Goal: Book appointment/travel/reservation

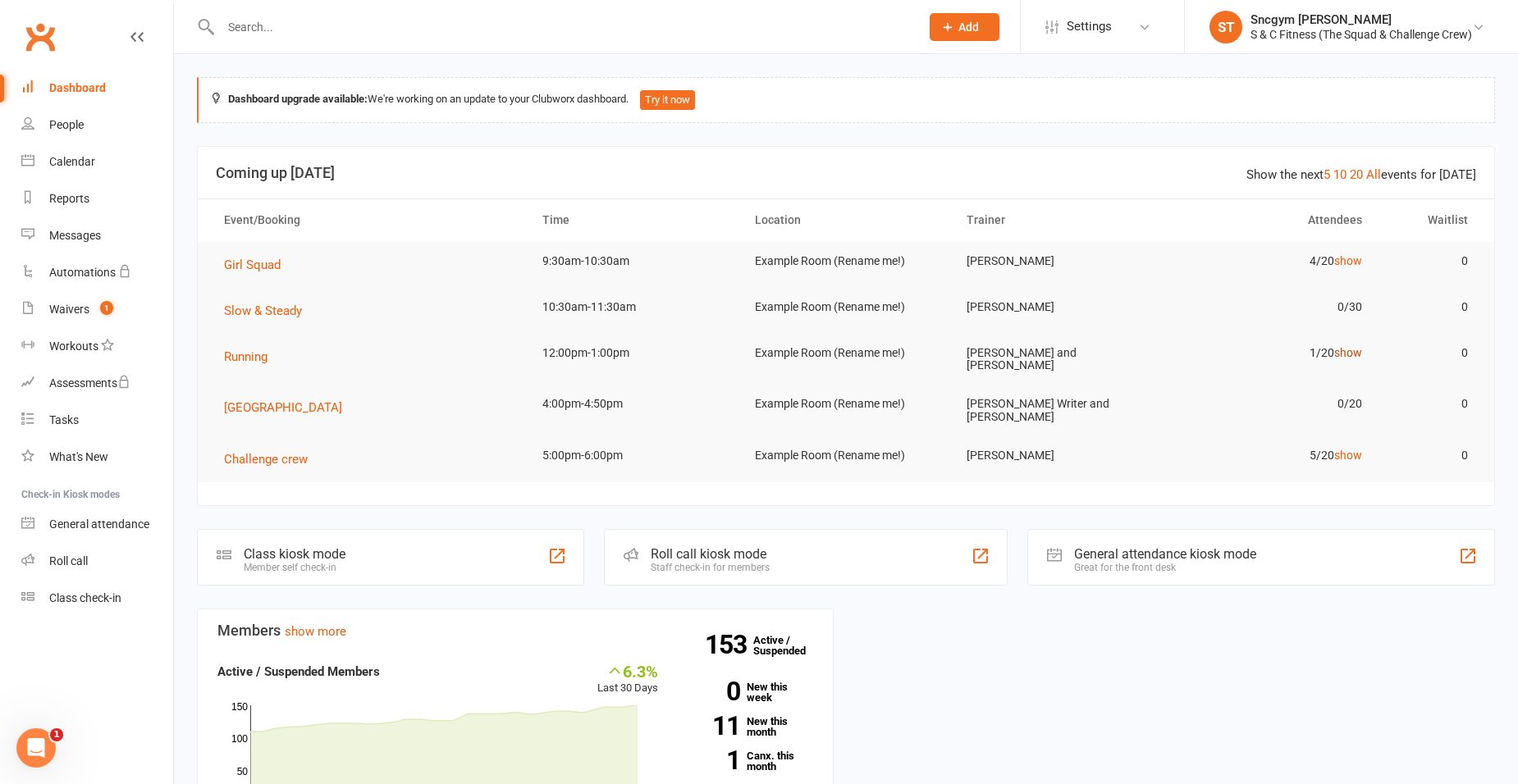
click at [1342, 351] on link "show" at bounding box center [1347, 353] width 28 height 13
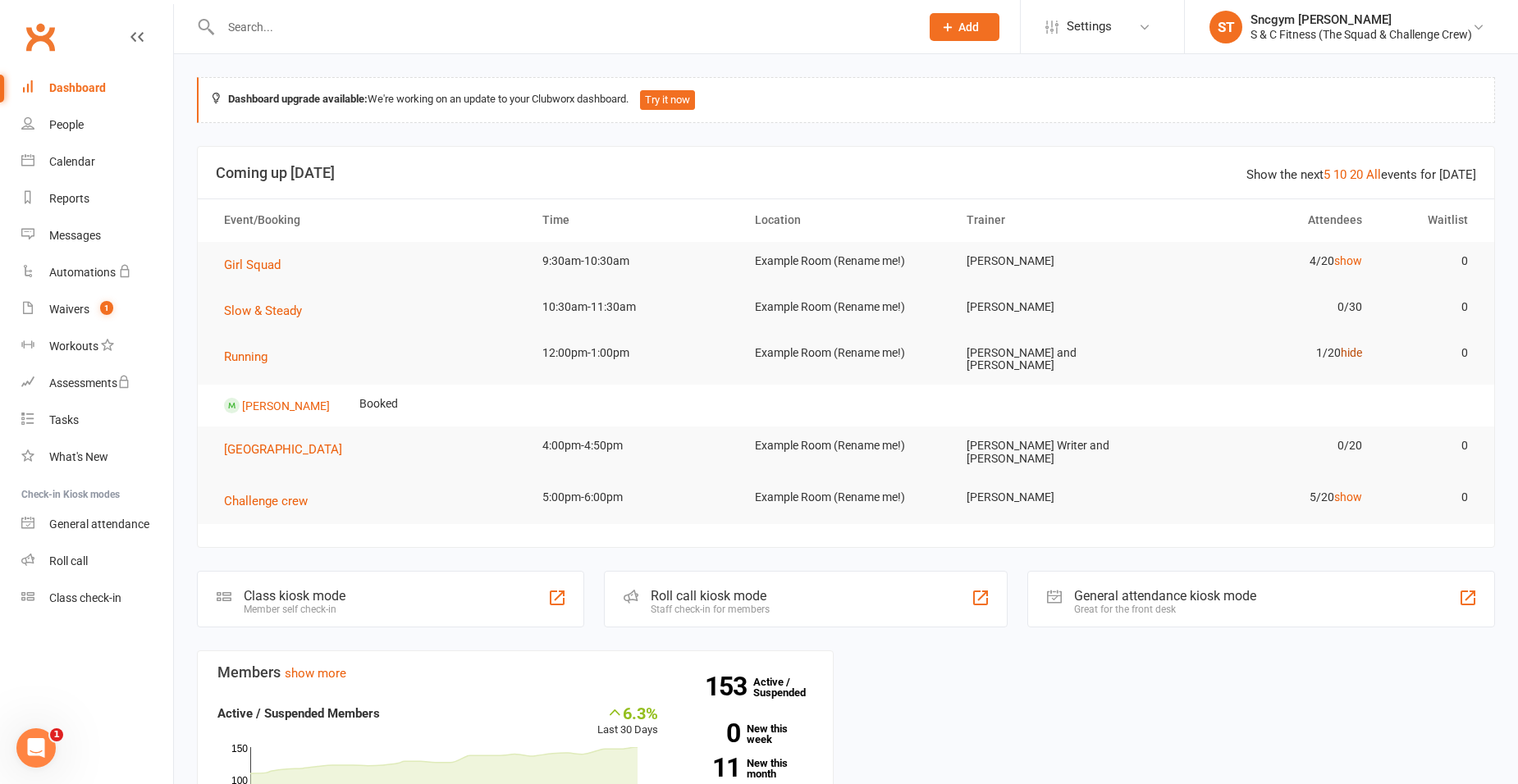
click at [1342, 351] on link "hide" at bounding box center [1352, 353] width 22 height 13
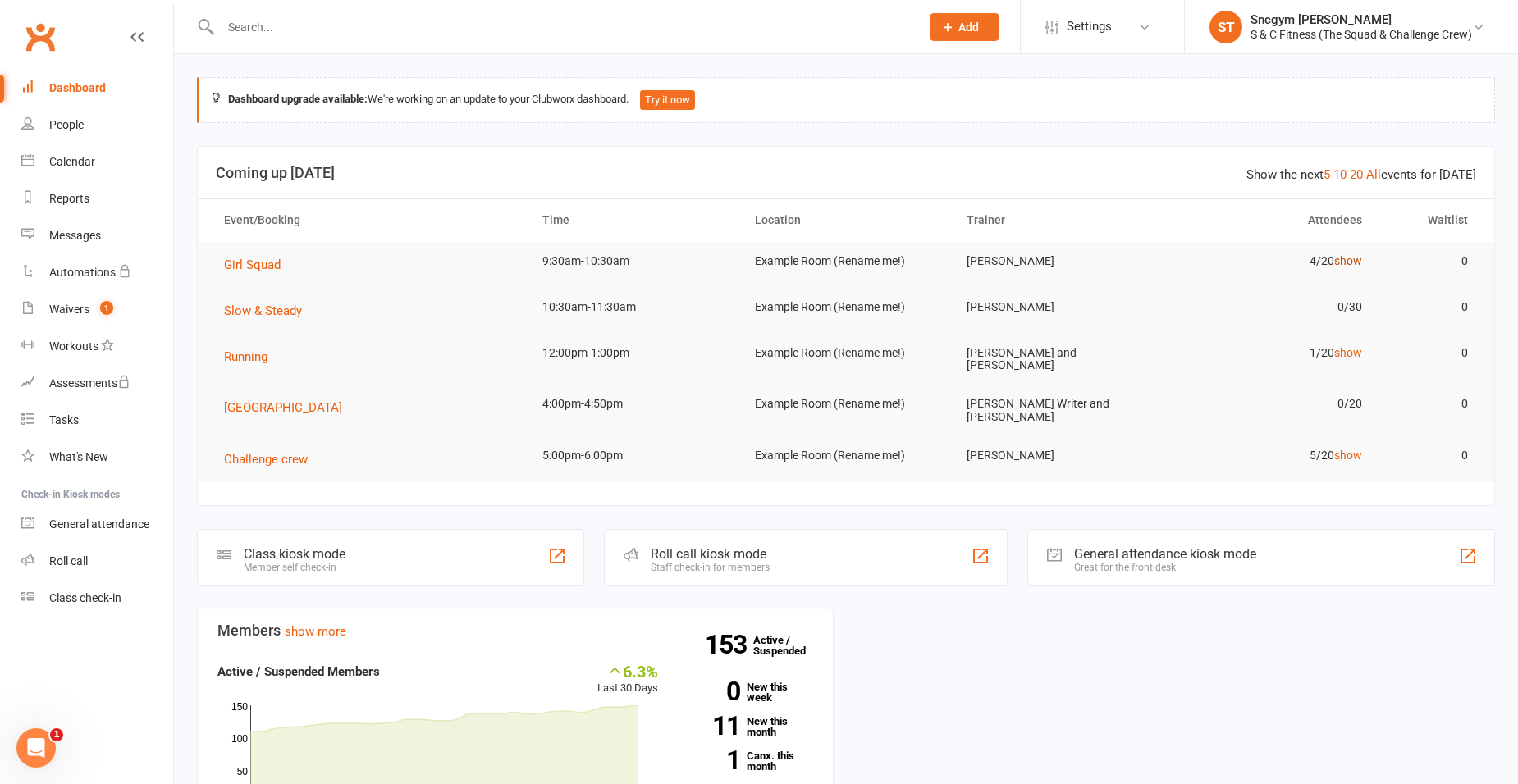
click at [1349, 260] on link "show" at bounding box center [1347, 261] width 28 height 13
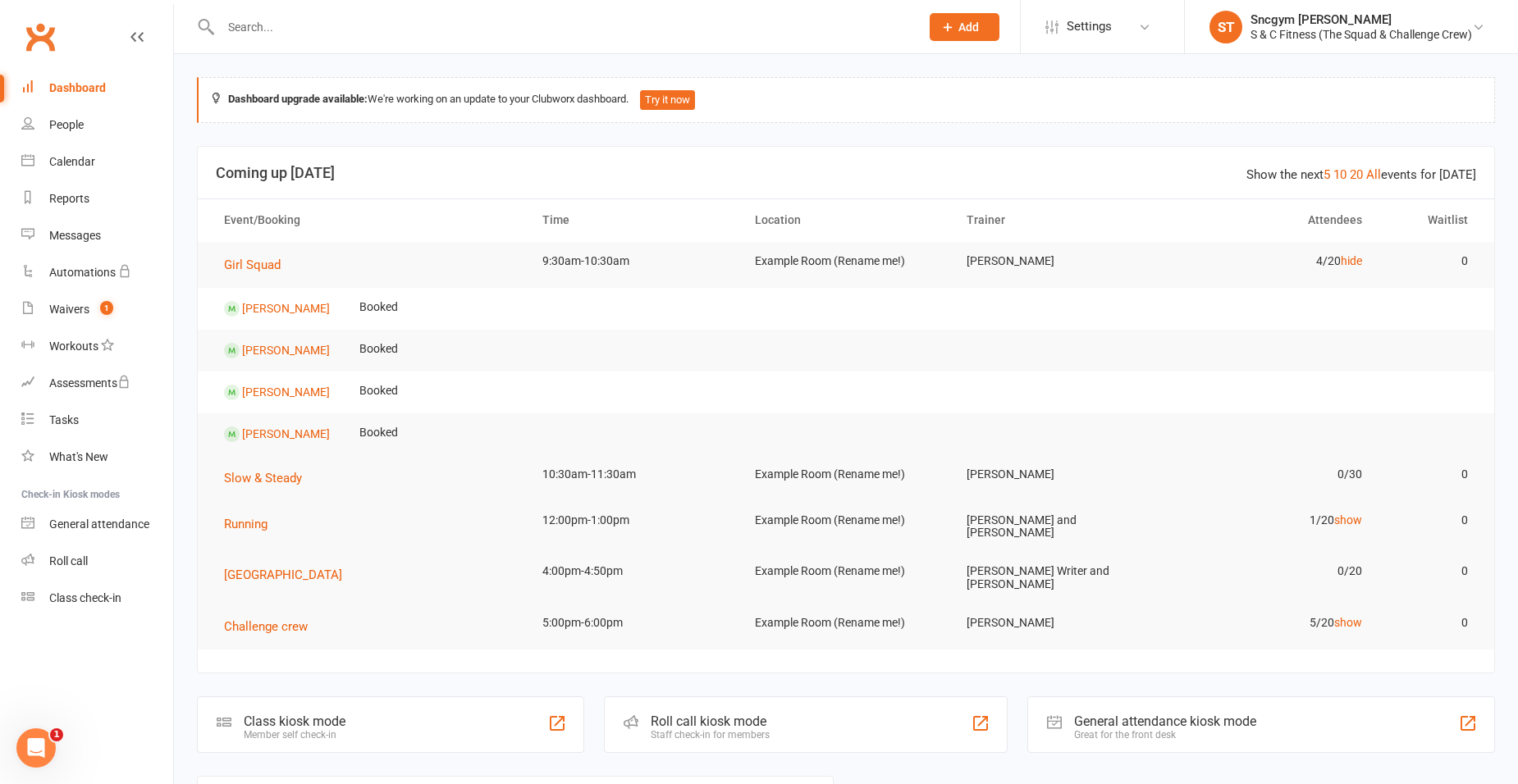
drag, startPoint x: 802, startPoint y: 248, endPoint x: 797, endPoint y: 241, distance: 8.6
click at [797, 242] on td "Example Room (Rename me!)" at bounding box center [846, 262] width 212 height 38
click at [274, 267] on span "Girl Squad" at bounding box center [252, 265] width 57 height 15
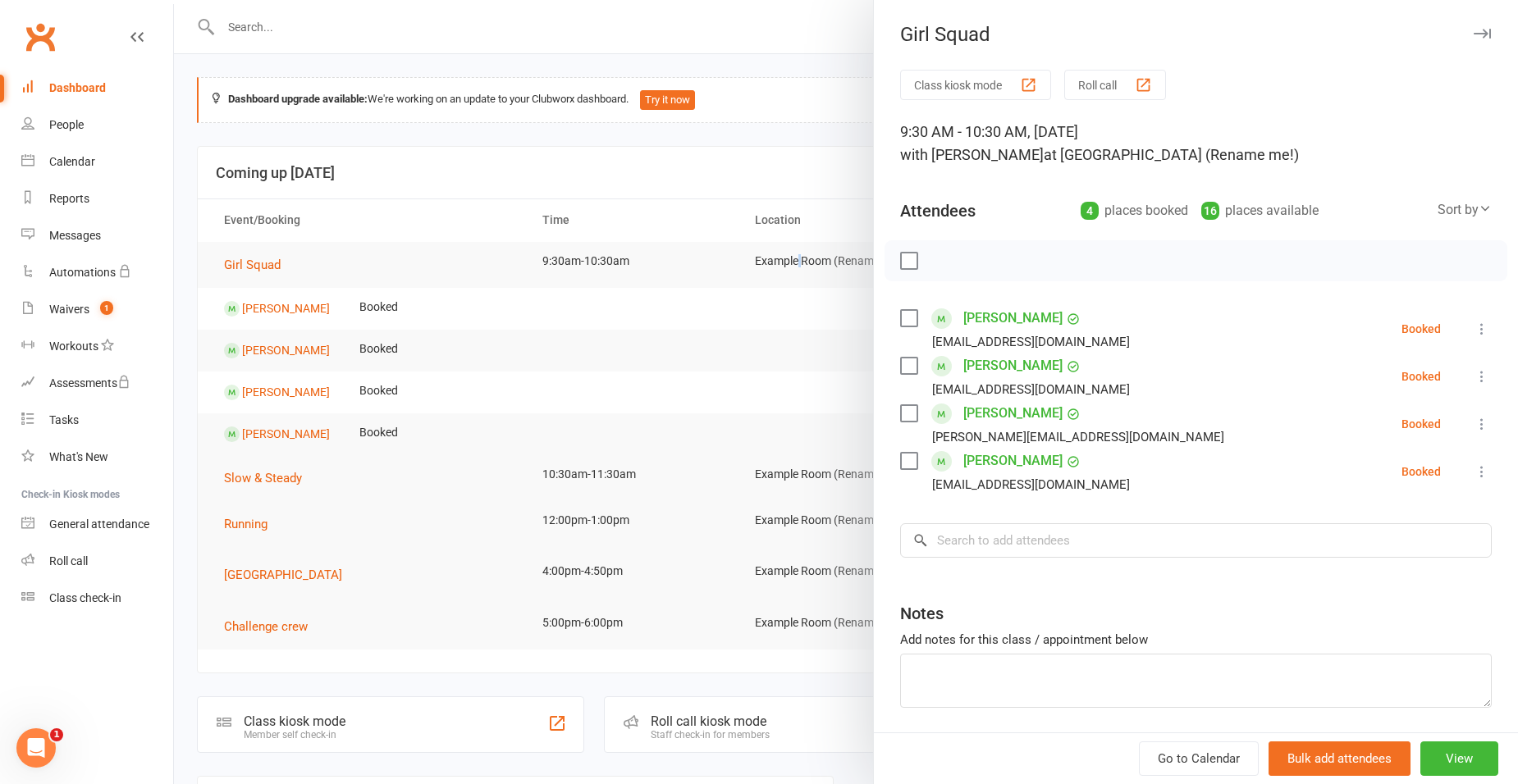
click at [902, 320] on label at bounding box center [909, 318] width 17 height 17
click at [905, 417] on label at bounding box center [909, 414] width 17 height 17
click at [955, 541] on input "search" at bounding box center [1196, 540] width 592 height 34
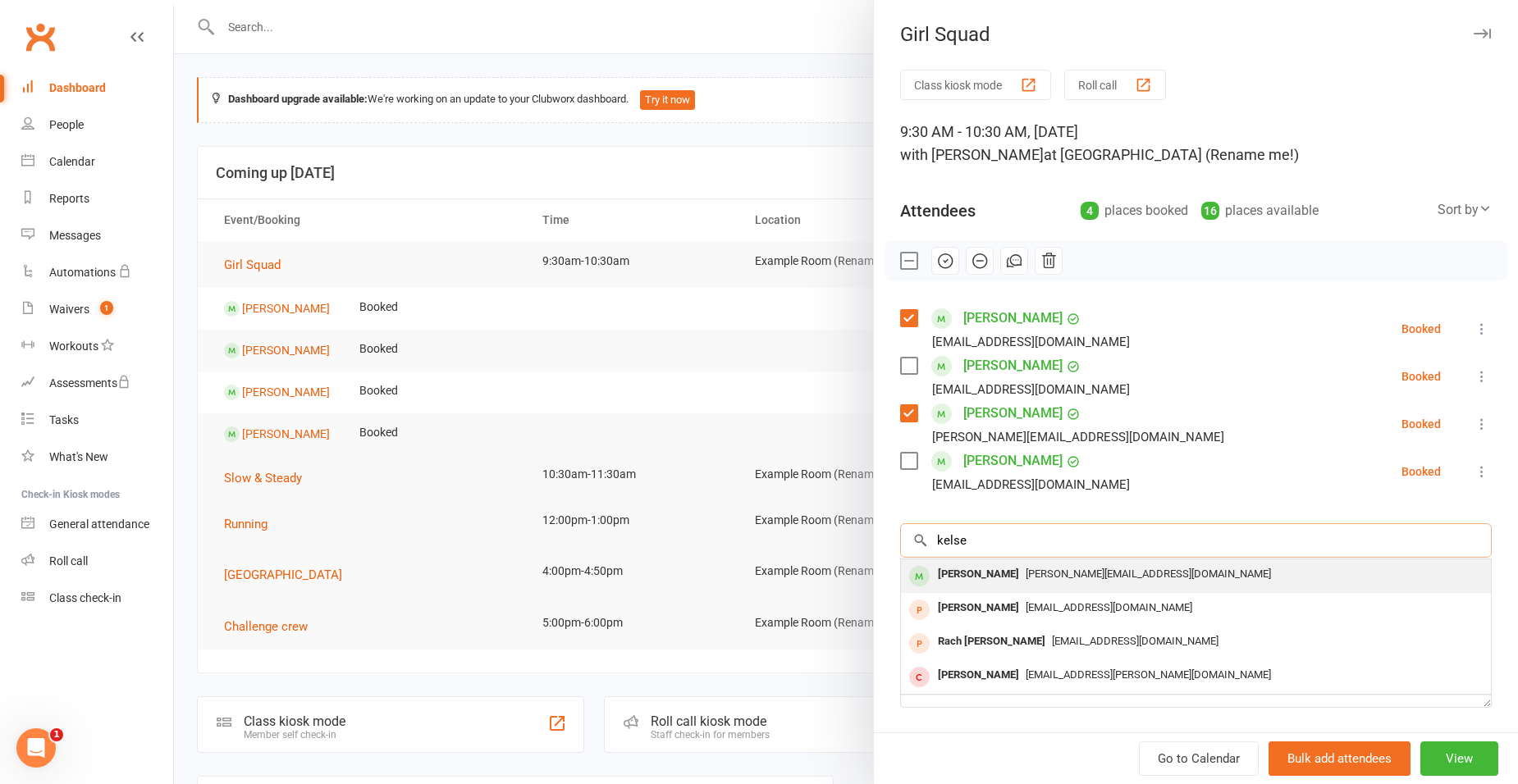
type input "kelse"
click at [971, 578] on div "[PERSON_NAME]" at bounding box center [978, 574] width 94 height 23
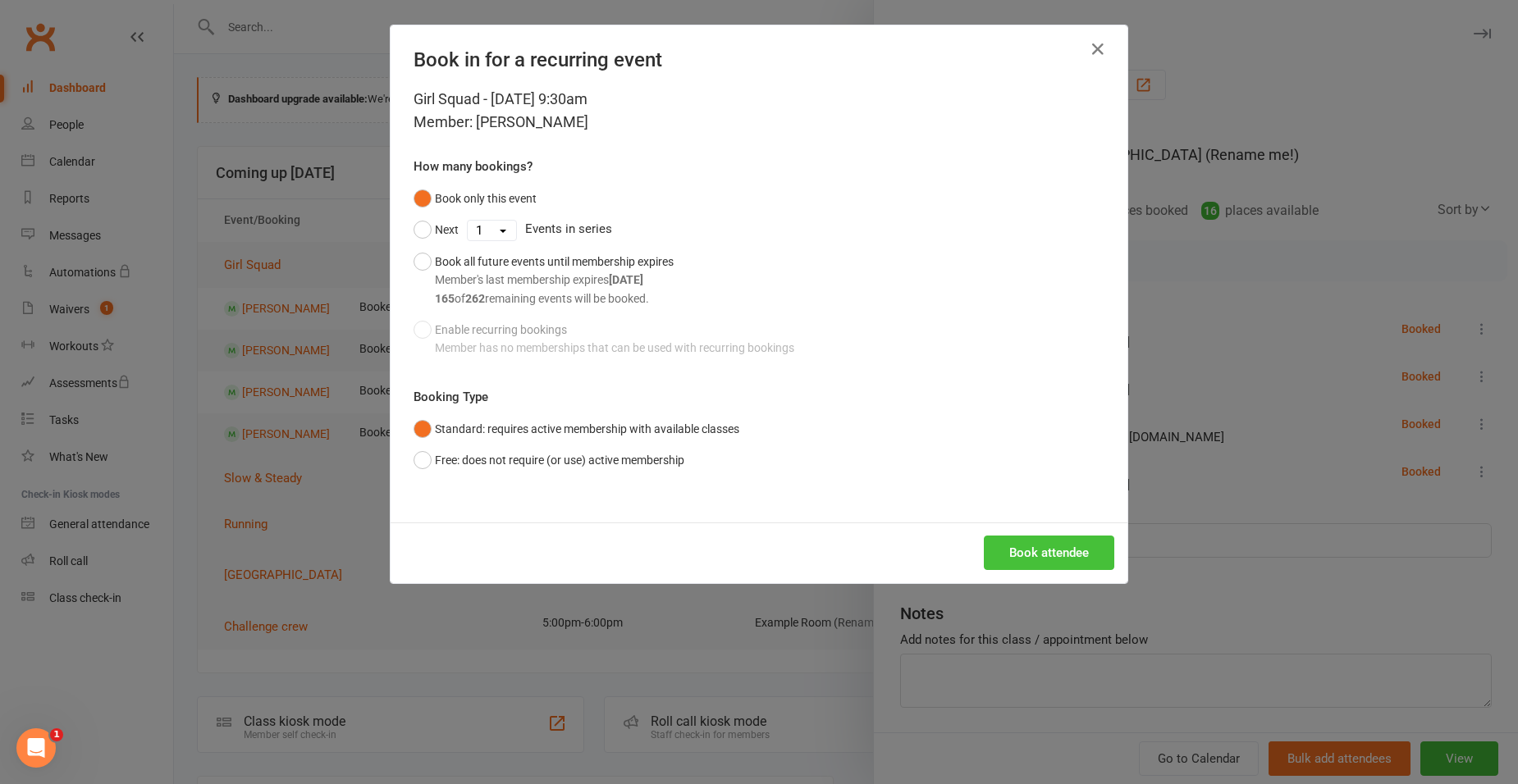
click at [1007, 558] on button "Book attendee" at bounding box center [1049, 552] width 130 height 34
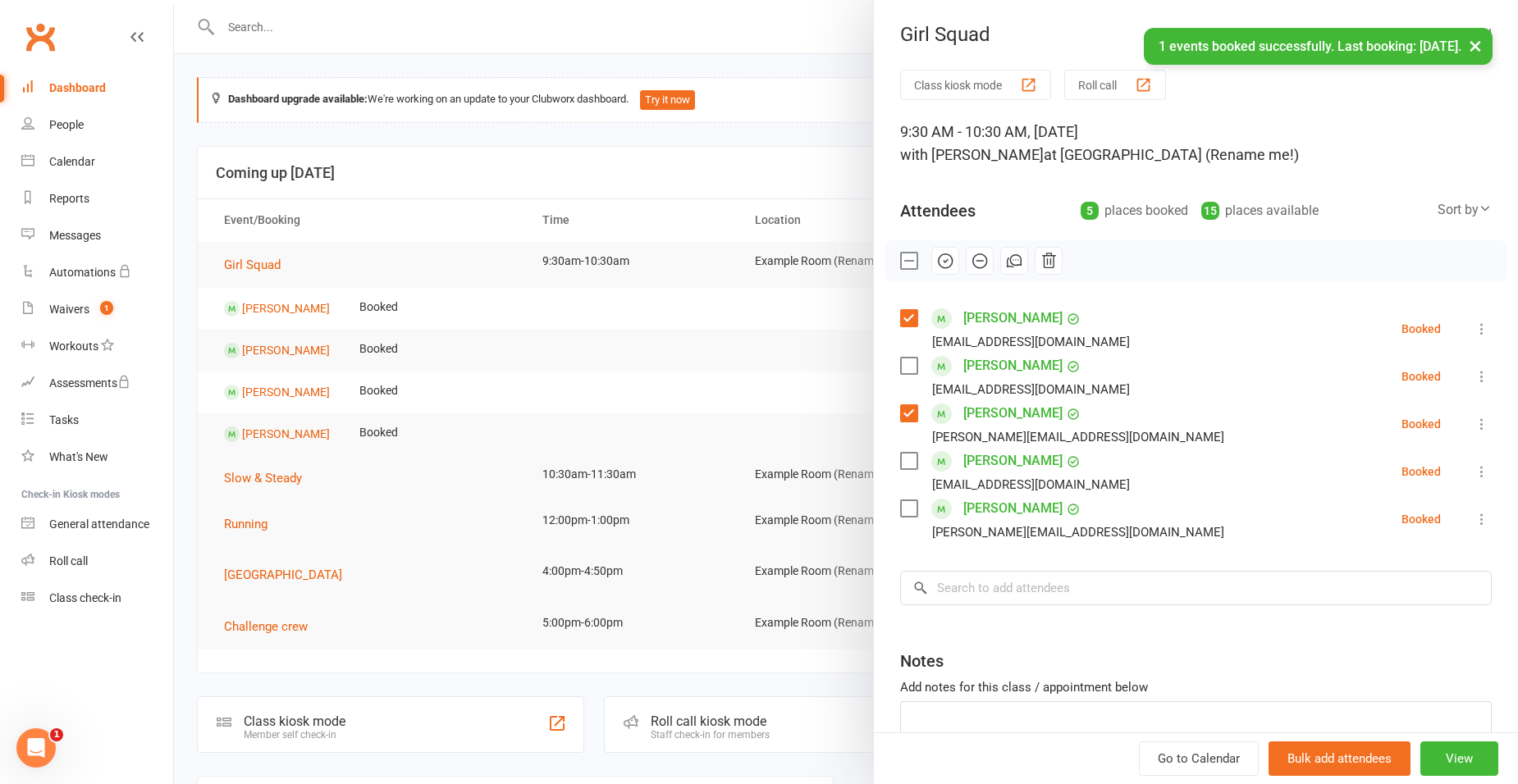
click at [900, 508] on label at bounding box center [909, 509] width 17 height 17
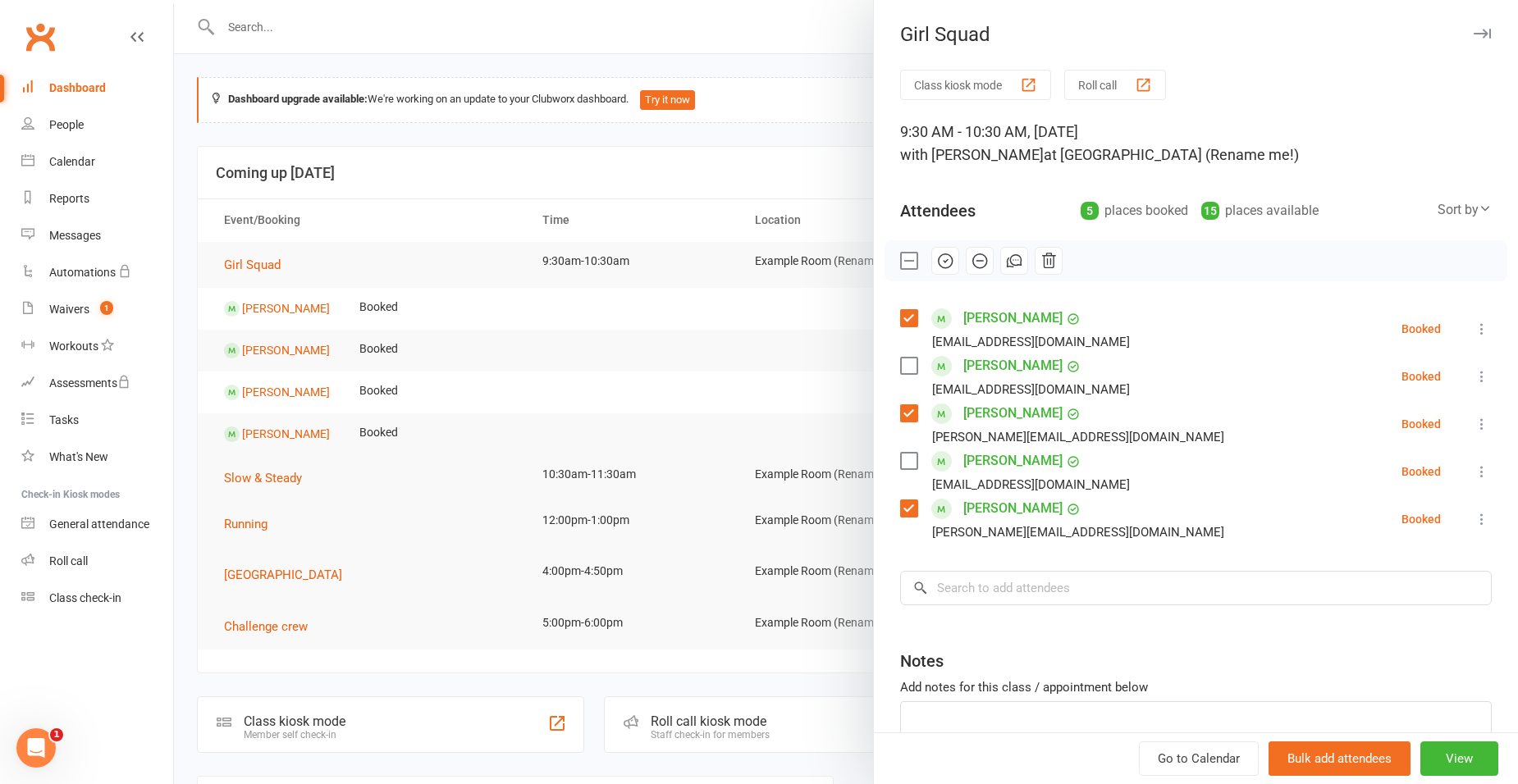
drag, startPoint x: 950, startPoint y: 565, endPoint x: 950, endPoint y: 573, distance: 8.0
click at [950, 571] on div "Class kiosk mode Roll call 9:30 AM - 10:30 AM, [DATE] with [PERSON_NAME] at [GE…" at bounding box center [1195, 453] width 644 height 768
click at [949, 587] on input "search" at bounding box center [1196, 588] width 592 height 34
click at [950, 588] on input "search" at bounding box center [1196, 588] width 592 height 34
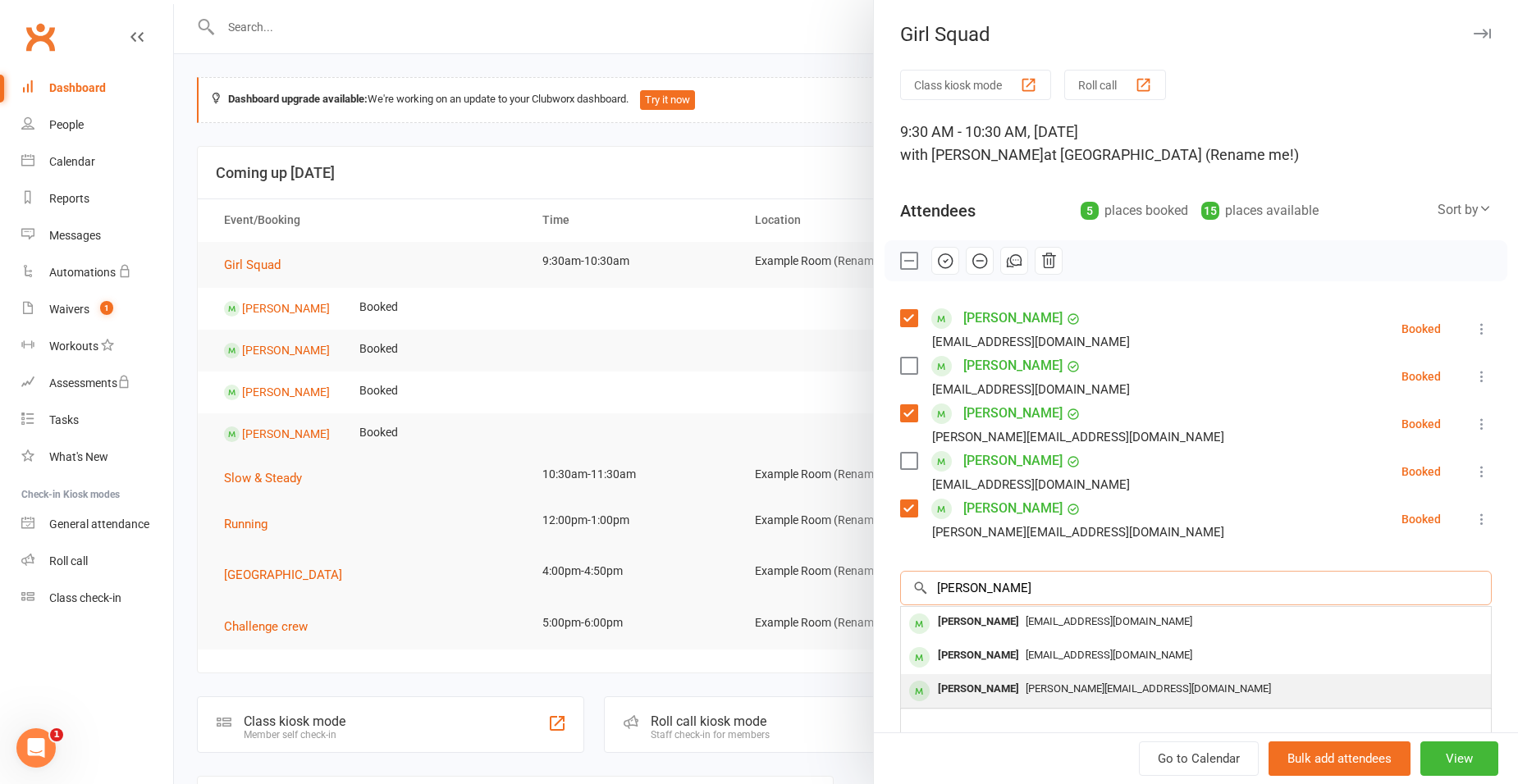
type input "[PERSON_NAME]"
click at [1026, 684] on span "[PERSON_NAME][EMAIL_ADDRESS][DOMAIN_NAME]" at bounding box center [1149, 689] width 246 height 13
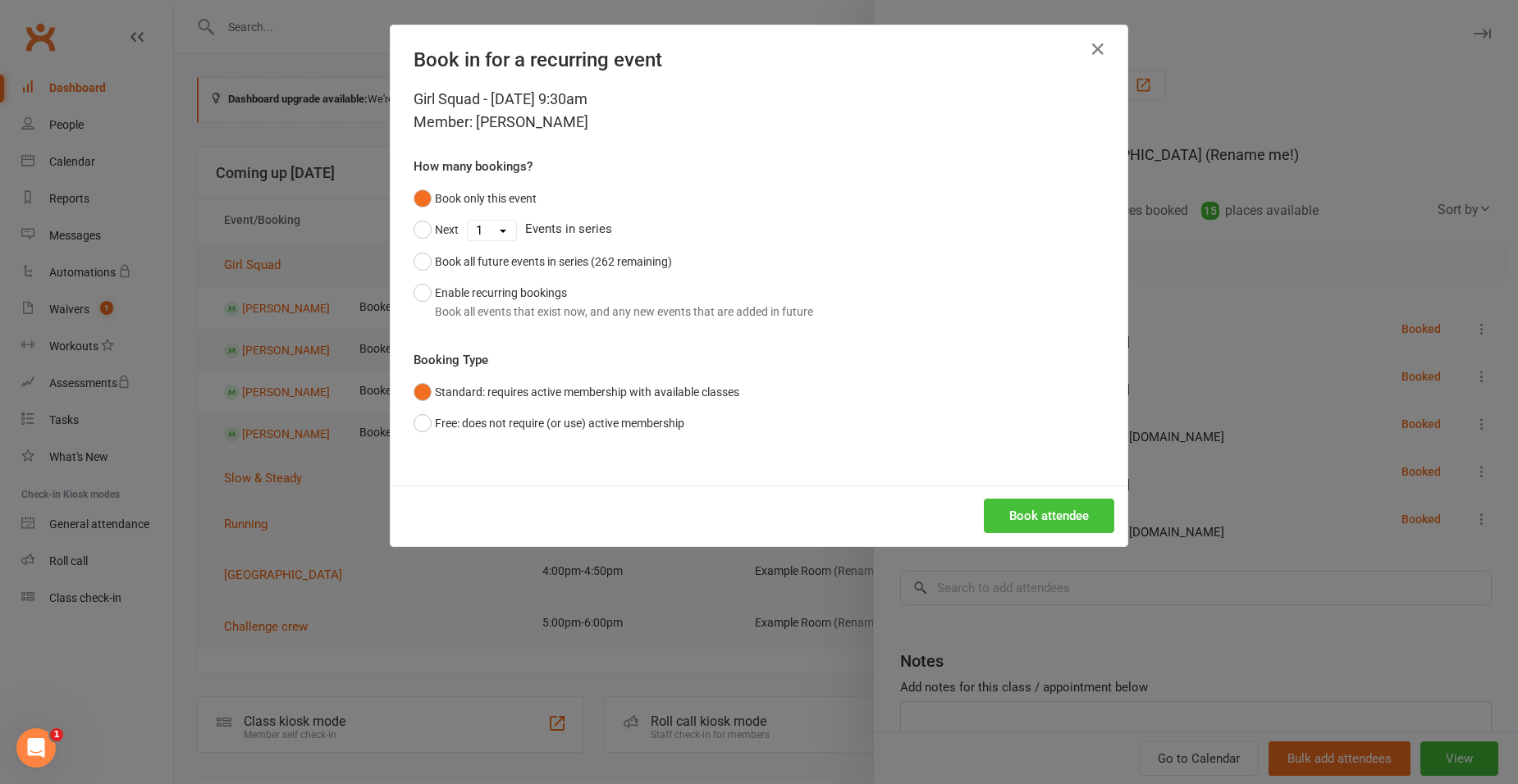
click at [1032, 522] on button "Book attendee" at bounding box center [1049, 516] width 130 height 34
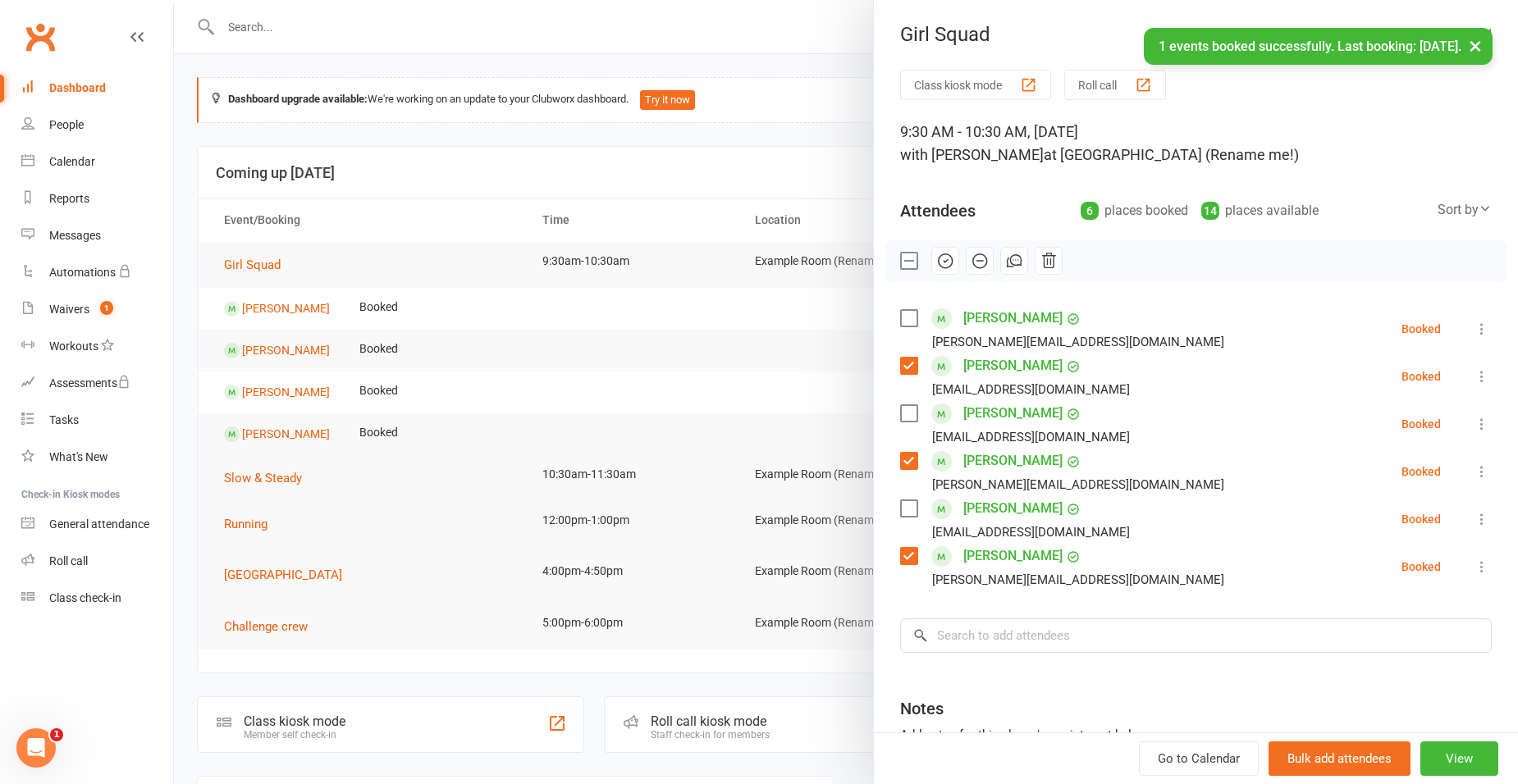
click at [905, 320] on label at bounding box center [909, 318] width 17 height 17
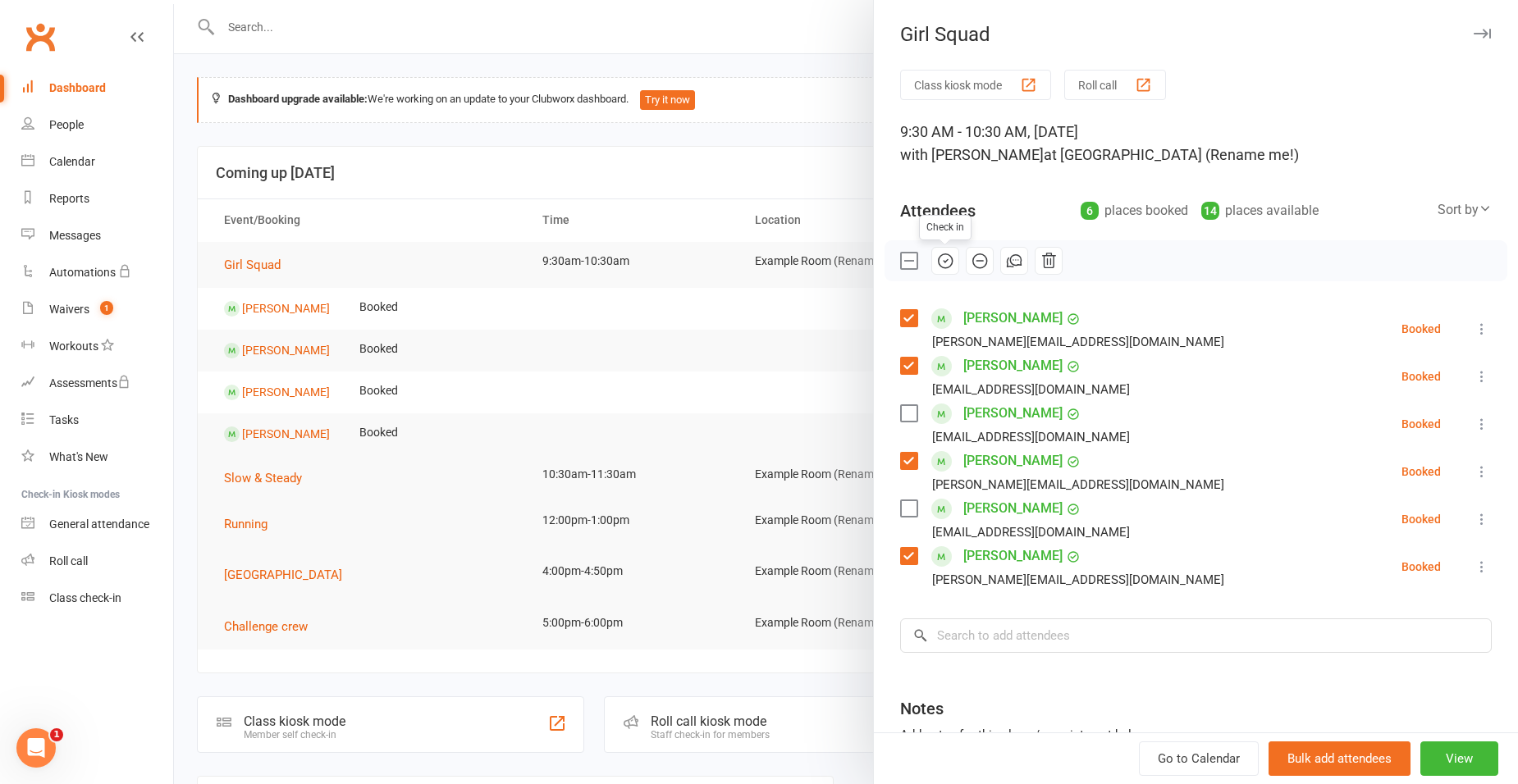
drag, startPoint x: 937, startPoint y: 262, endPoint x: 906, endPoint y: 72, distance: 192.5
click at [937, 266] on icon "button" at bounding box center [945, 261] width 18 height 18
click at [903, 412] on label at bounding box center [909, 414] width 17 height 17
click at [905, 510] on label at bounding box center [909, 509] width 17 height 17
click at [945, 260] on icon "button" at bounding box center [946, 260] width 3 height 3
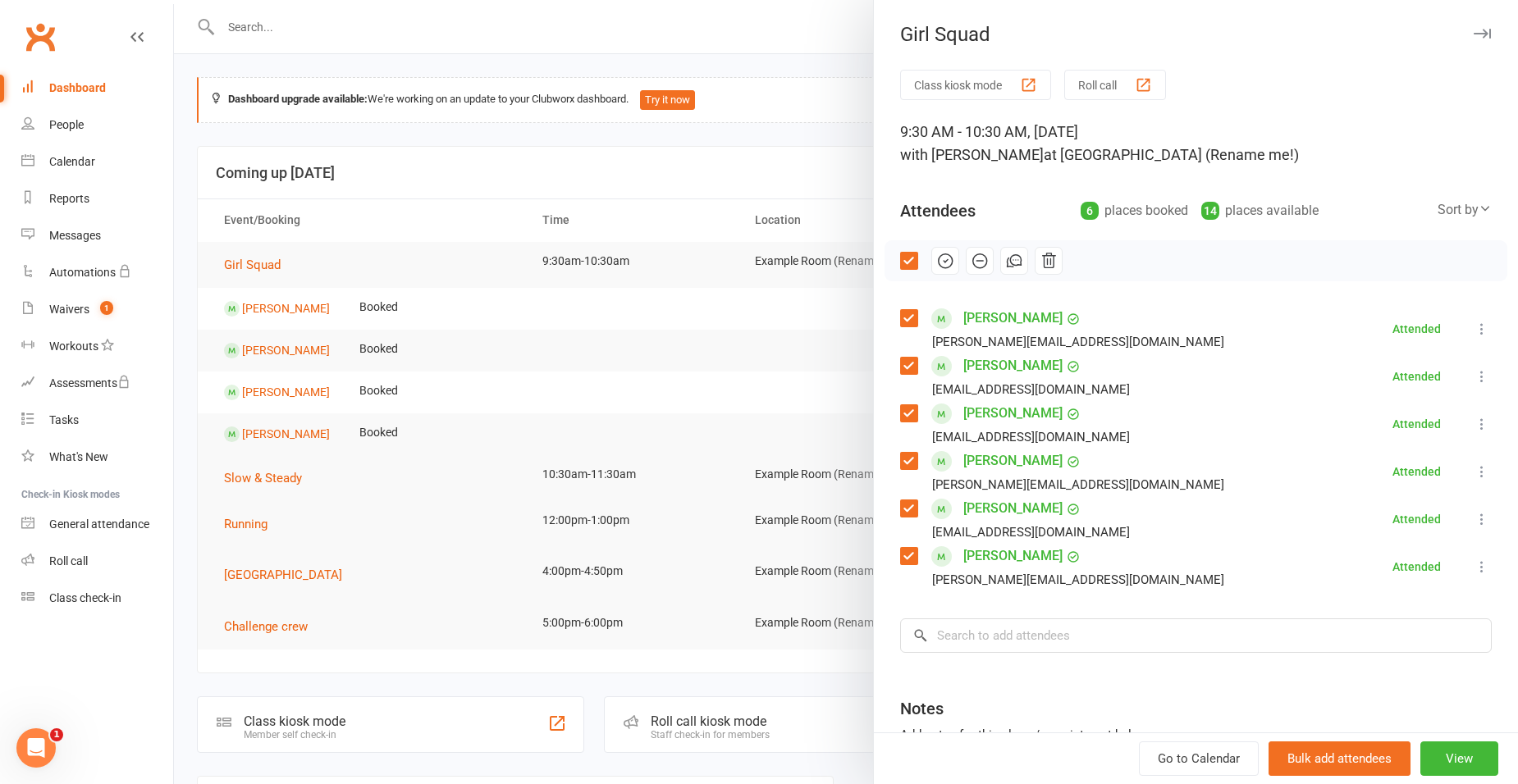
click at [833, 157] on div at bounding box center [846, 392] width 1344 height 784
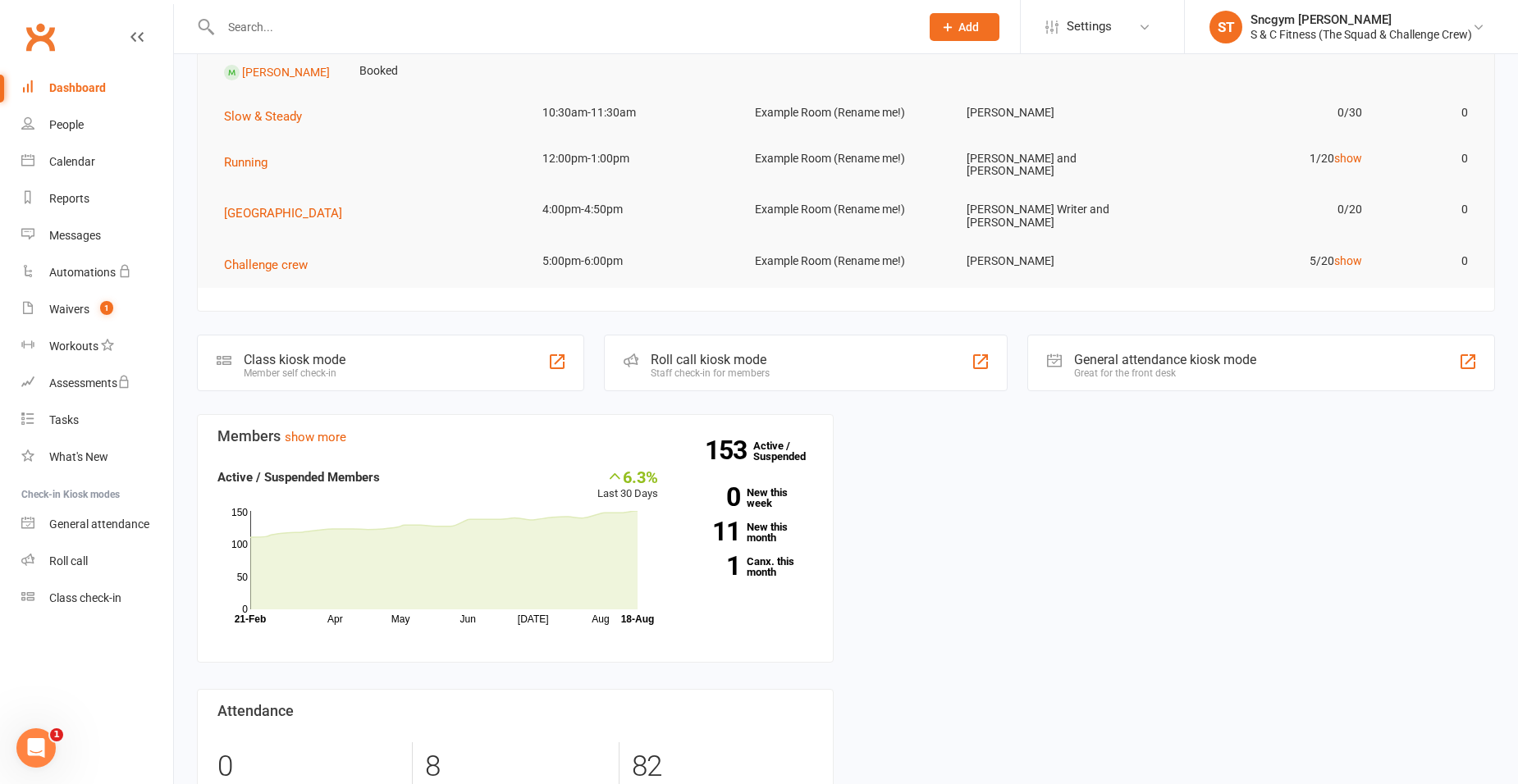
scroll to position [560, 0]
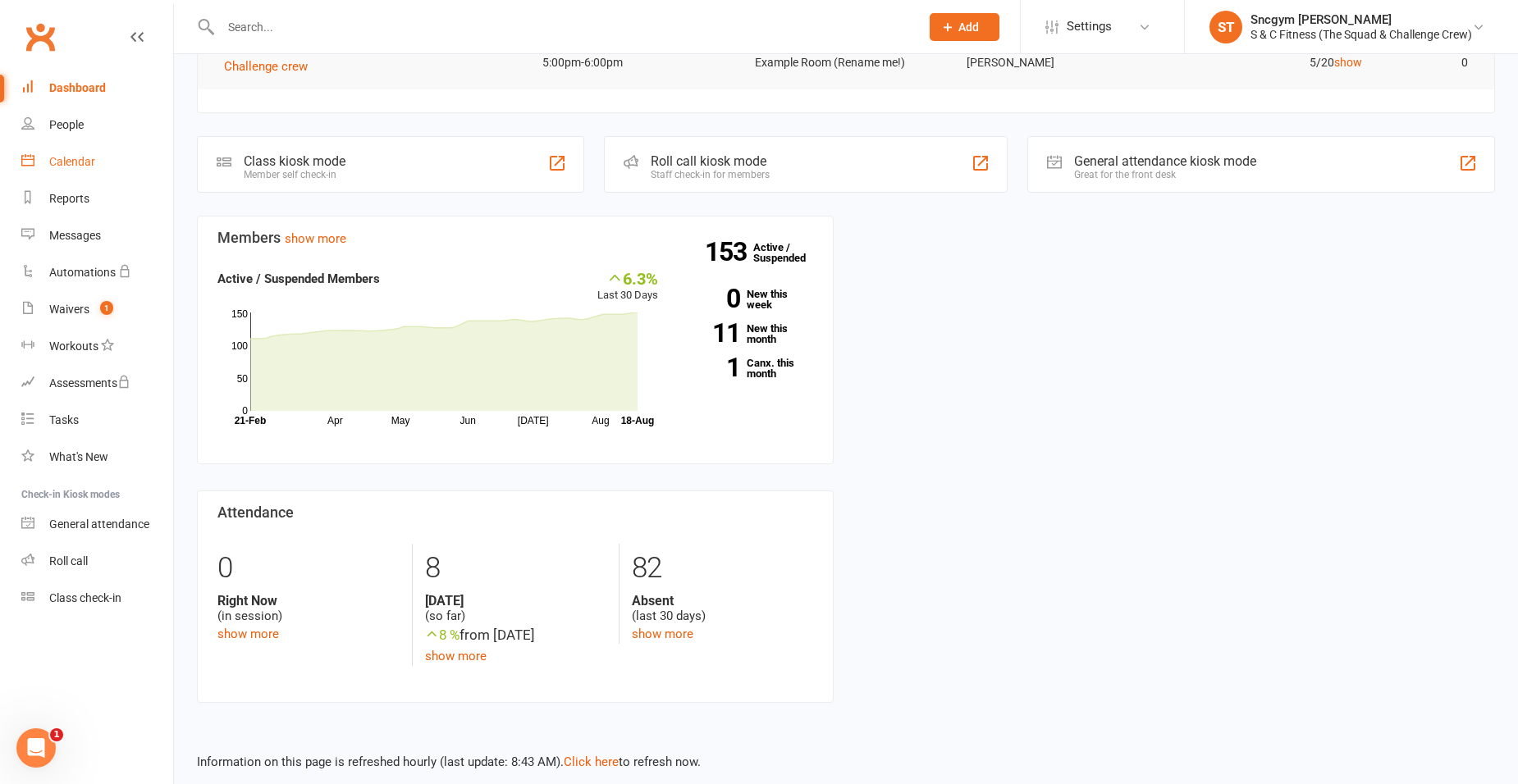
click at [99, 161] on link "Calendar" at bounding box center [98, 162] width 152 height 37
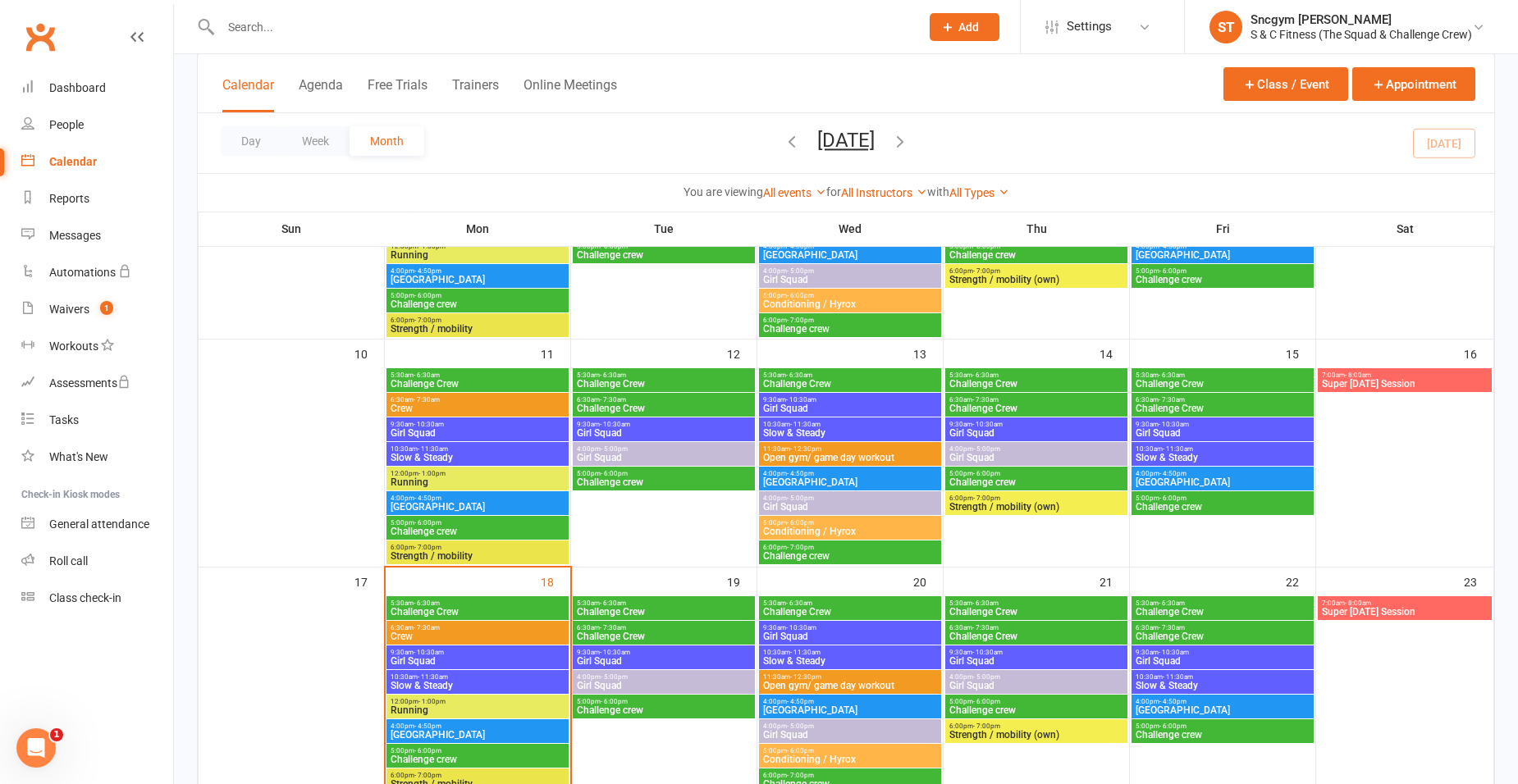
scroll to position [492, 0]
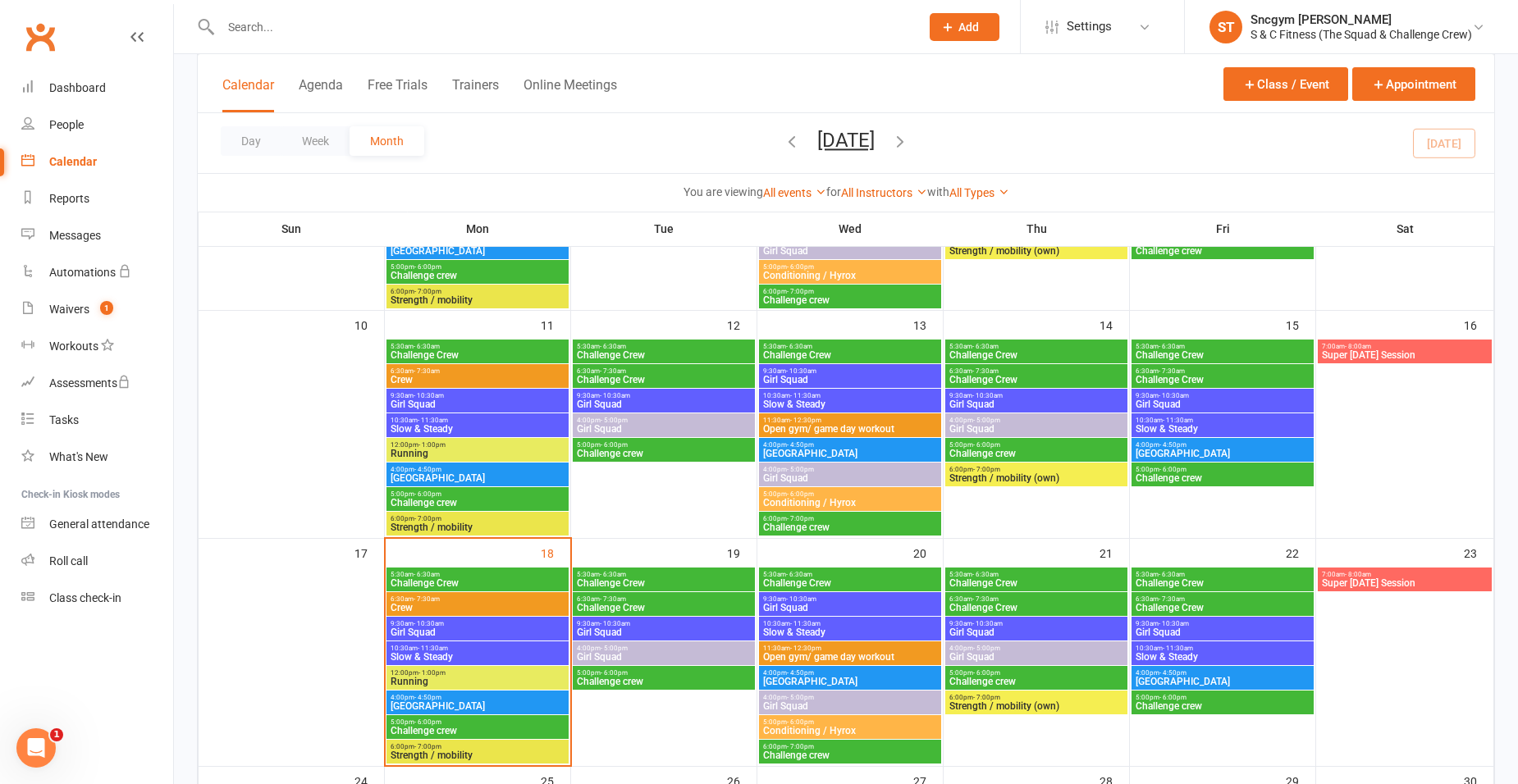
click at [497, 675] on span "12:00pm - 1:00pm" at bounding box center [477, 673] width 176 height 8
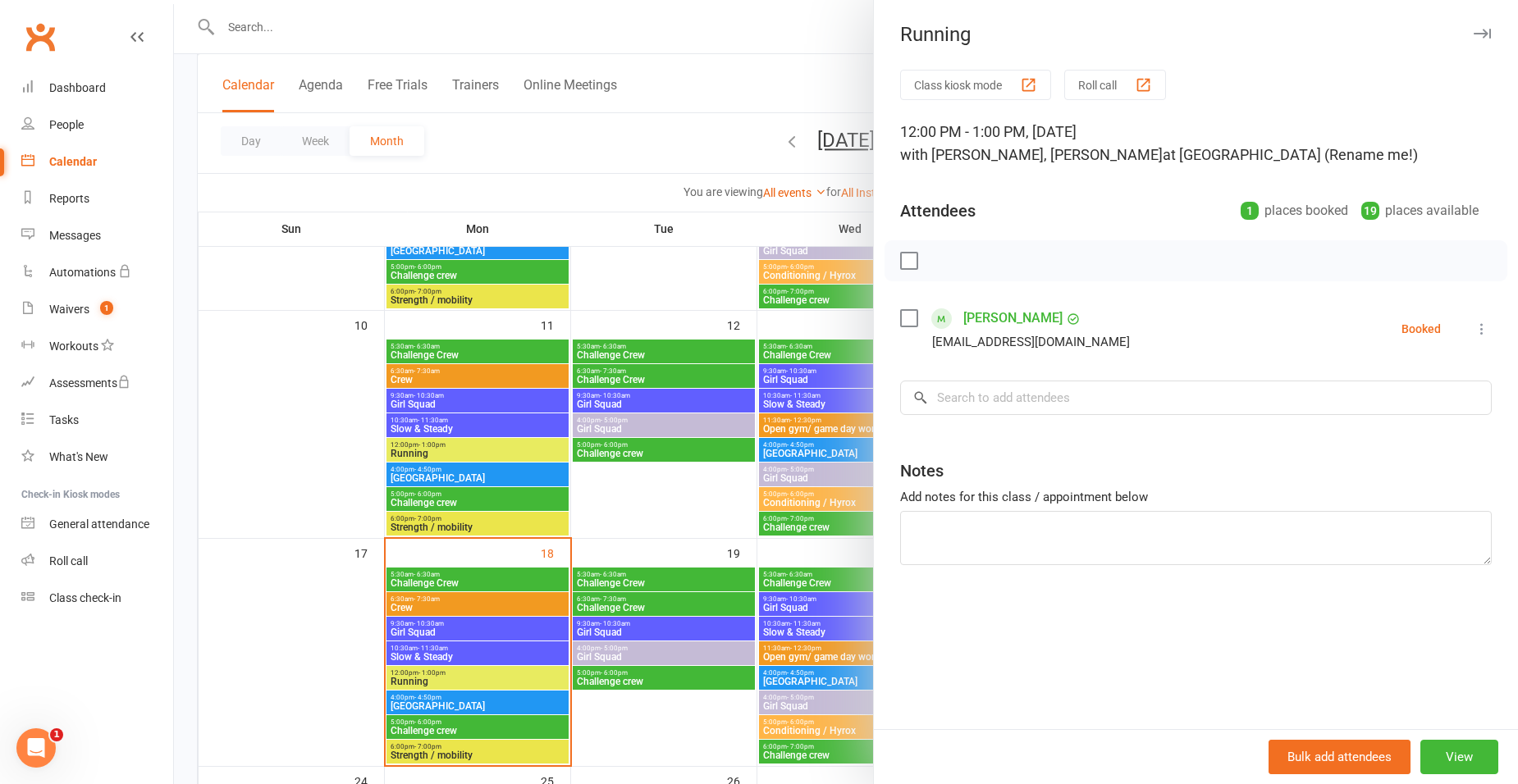
click at [778, 36] on div at bounding box center [846, 392] width 1344 height 784
